Goal: Find specific page/section: Locate a particular part of the current website

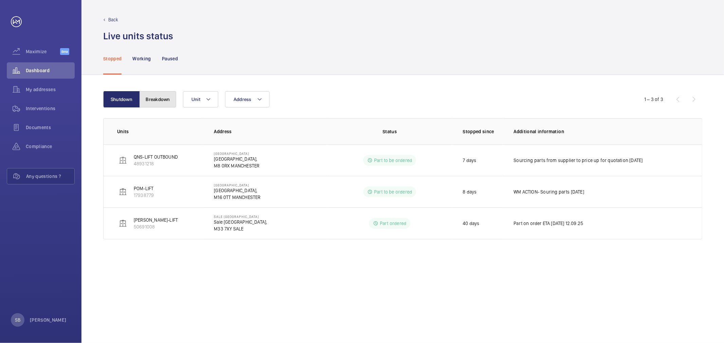
click at [166, 102] on button "Breakdown" at bounding box center [157, 99] width 37 height 16
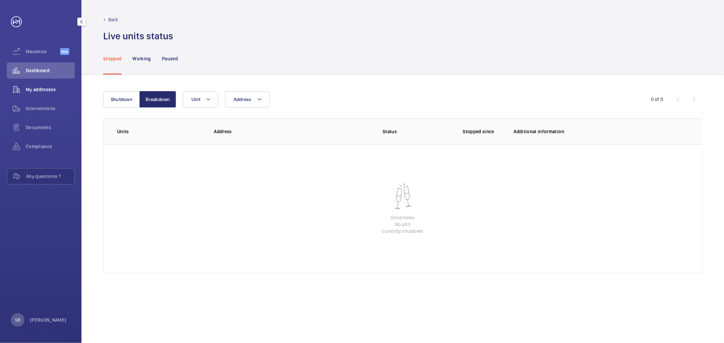
click at [48, 90] on span "My addresses" at bounding box center [50, 89] width 49 height 7
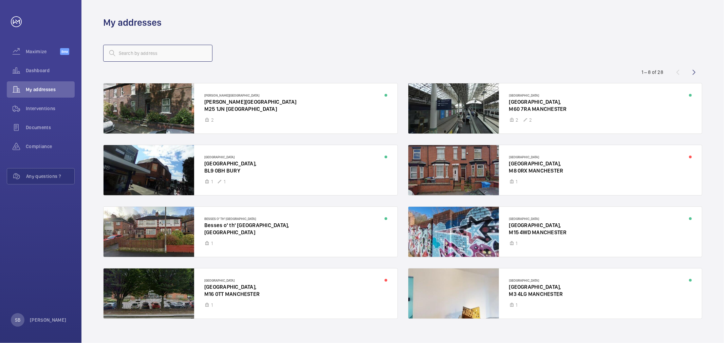
click at [150, 46] on input "text" at bounding box center [157, 53] width 109 height 17
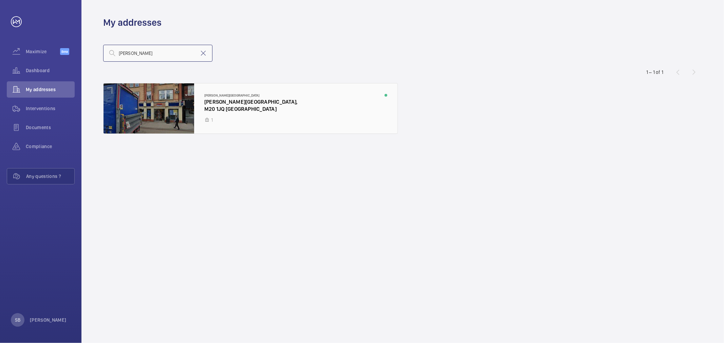
type input "[PERSON_NAME]"
click at [149, 86] on div at bounding box center [250, 108] width 294 height 50
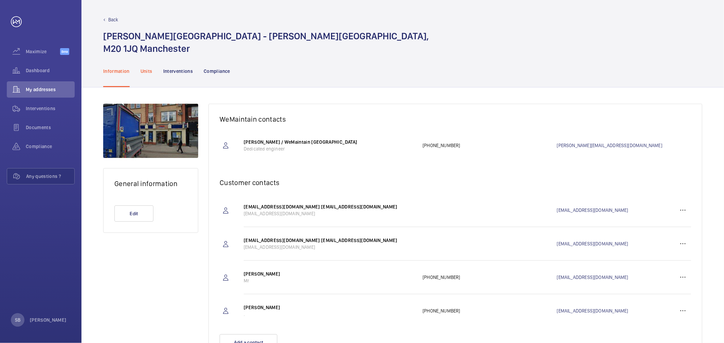
click at [150, 76] on div "Units" at bounding box center [146, 71] width 12 height 32
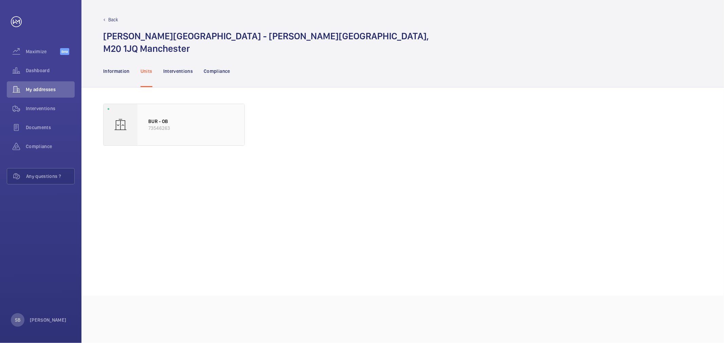
click at [206, 133] on div "BUR - OB 73546263" at bounding box center [190, 124] width 107 height 41
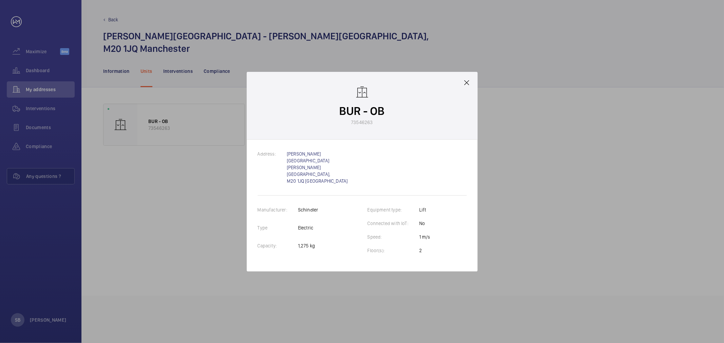
drag, startPoint x: 351, startPoint y: 128, endPoint x: 372, endPoint y: 131, distance: 20.5
click at [372, 126] on p "73546263" at bounding box center [362, 122] width 22 height 7
